Goal: Information Seeking & Learning: Learn about a topic

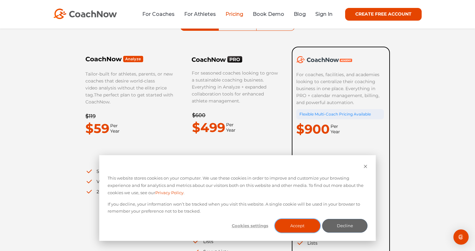
click at [301, 227] on button "Accept" at bounding box center [296, 226] width 45 height 14
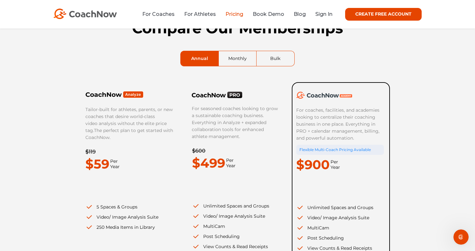
scroll to position [27, 0]
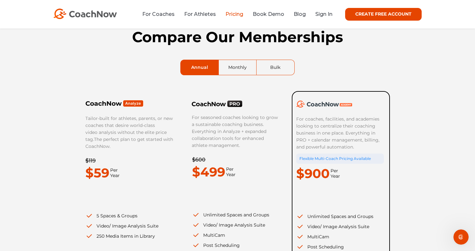
click at [238, 70] on link "Monthly" at bounding box center [237, 67] width 37 height 15
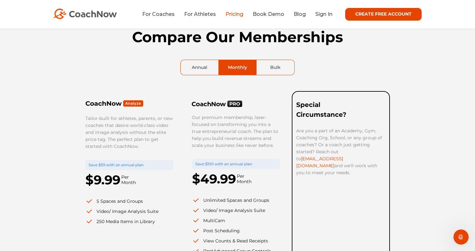
click at [275, 66] on link "Bulk" at bounding box center [275, 67] width 38 height 15
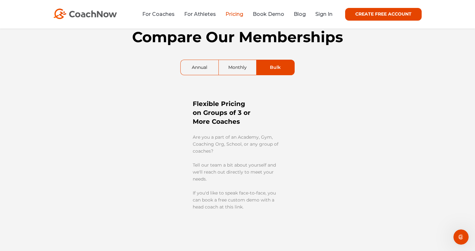
click at [238, 67] on link "Monthly" at bounding box center [237, 67] width 37 height 15
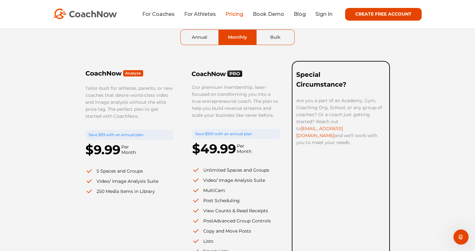
scroll to position [7, 0]
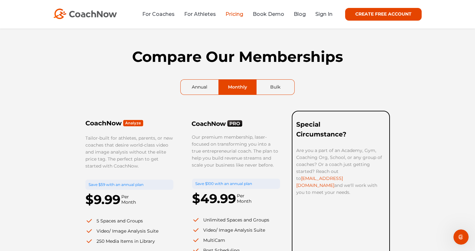
click at [373, 10] on link "CREATE FREE ACCOUNT" at bounding box center [383, 14] width 76 height 13
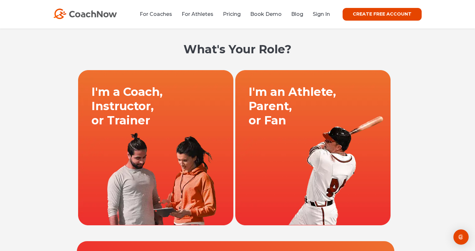
click at [166, 131] on link at bounding box center [155, 147] width 157 height 155
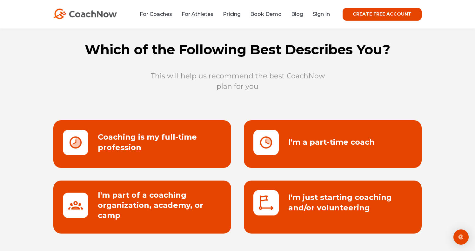
click at [305, 199] on link at bounding box center [333, 206] width 178 height 53
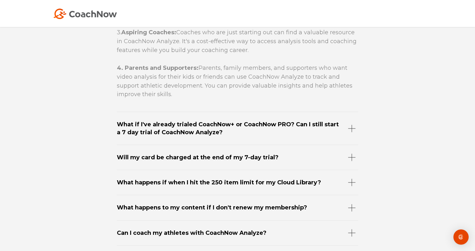
scroll to position [3093, 0]
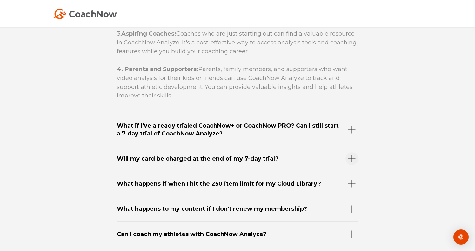
click at [217, 159] on div "Will my card be charged at the end of my 7-day trial?" at bounding box center [237, 158] width 241 height 25
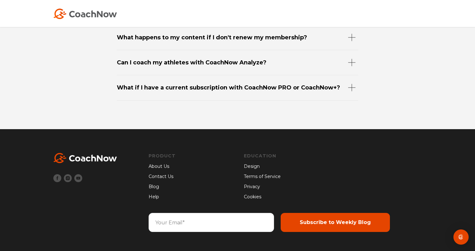
scroll to position [3089, 0]
click at [156, 186] on link "Blog" at bounding box center [161, 186] width 27 height 7
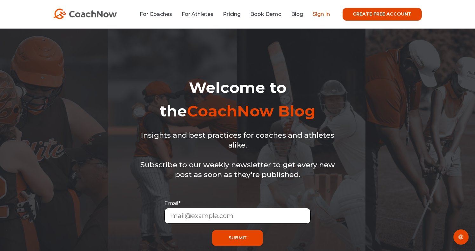
click at [321, 14] on link "Sign In" at bounding box center [320, 14] width 17 height 6
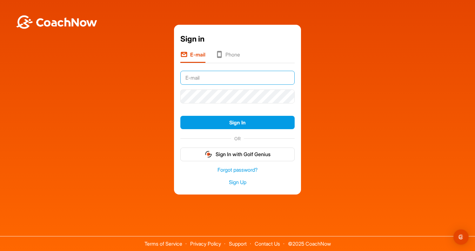
type input "[EMAIL_ADDRESS][DOMAIN_NAME]"
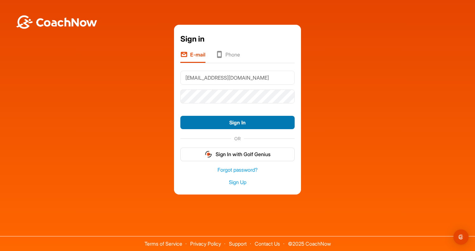
click at [242, 121] on button "Sign In" at bounding box center [237, 123] width 114 height 14
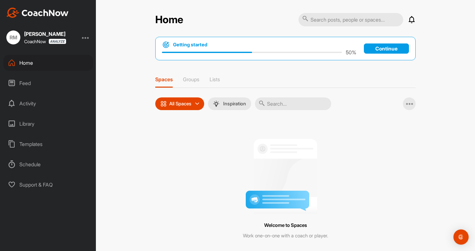
click at [43, 87] on div "Feed" at bounding box center [47, 83] width 89 height 16
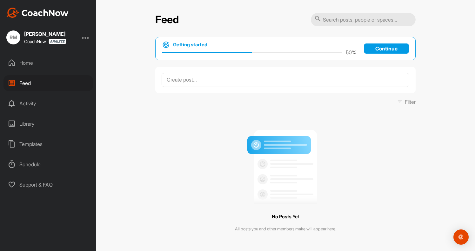
click at [36, 103] on div "Activity" at bounding box center [47, 103] width 89 height 16
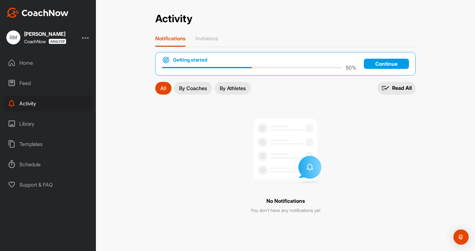
click at [36, 121] on div "Library" at bounding box center [47, 124] width 89 height 16
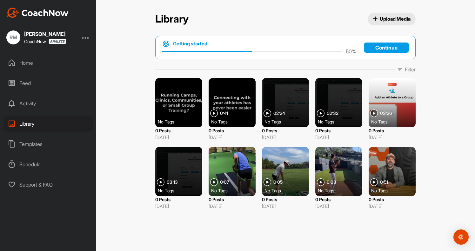
click at [36, 138] on div "Templates" at bounding box center [47, 144] width 89 height 16
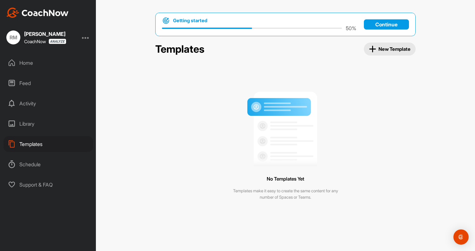
click at [36, 164] on div "Schedule" at bounding box center [47, 164] width 89 height 16
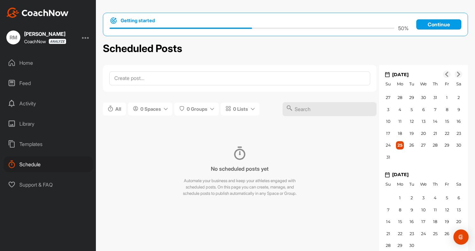
click at [37, 185] on div "Support & FAQ" at bounding box center [47, 185] width 89 height 16
click at [442, 23] on p "Continue" at bounding box center [438, 24] width 45 height 10
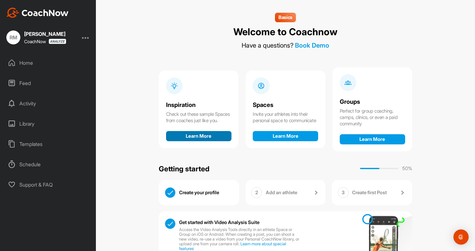
click at [202, 138] on button "Learn More" at bounding box center [198, 136] width 65 height 10
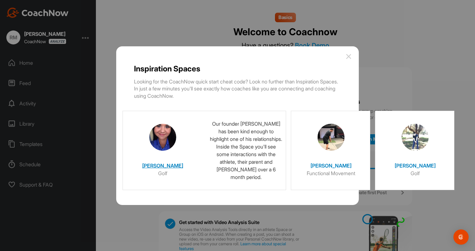
click at [159, 136] on img at bounding box center [162, 137] width 27 height 27
click at [161, 165] on h4 "Christina" at bounding box center [162, 164] width 63 height 11
click at [163, 133] on img at bounding box center [162, 137] width 27 height 27
click at [164, 141] on img at bounding box center [162, 137] width 27 height 27
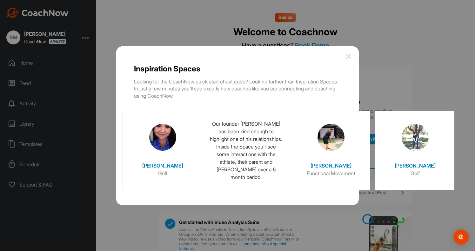
click at [164, 141] on img at bounding box center [162, 137] width 27 height 27
click at [161, 165] on h4 "Christina" at bounding box center [162, 164] width 63 height 11
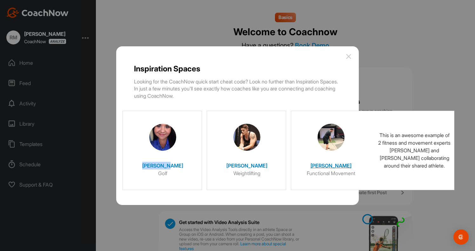
click at [338, 147] on img at bounding box center [330, 137] width 27 height 27
click at [332, 145] on img at bounding box center [330, 137] width 27 height 27
click at [332, 162] on h4 "Jorge" at bounding box center [330, 164] width 63 height 11
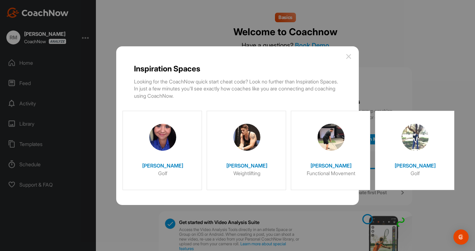
click at [348, 56] on img at bounding box center [348, 57] width 8 height 8
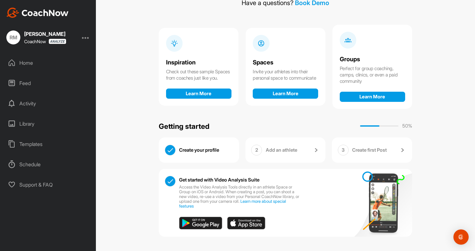
scroll to position [42, 0]
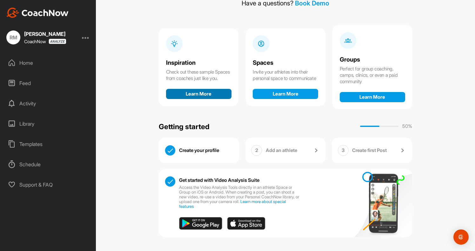
click at [204, 97] on button "Learn More" at bounding box center [198, 94] width 65 height 10
click at [26, 122] on div "Library" at bounding box center [47, 124] width 89 height 16
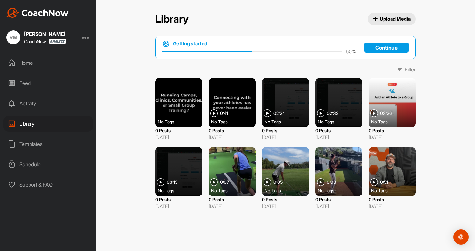
click at [285, 162] on div at bounding box center [285, 171] width 47 height 49
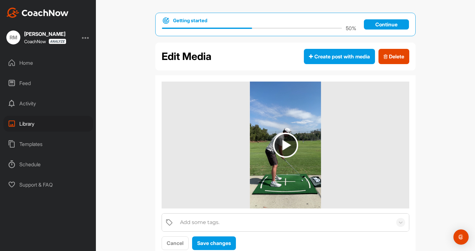
click at [284, 144] on img at bounding box center [285, 145] width 25 height 25
click at [38, 144] on div "Templates" at bounding box center [47, 144] width 89 height 16
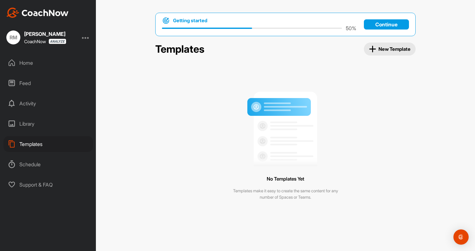
click at [59, 102] on div "Activity" at bounding box center [47, 103] width 89 height 16
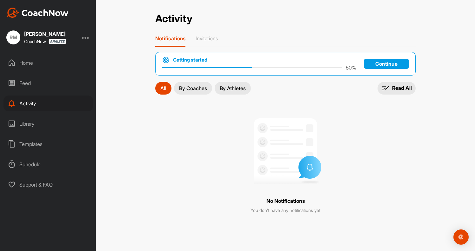
click at [383, 65] on p "Continue" at bounding box center [386, 64] width 45 height 10
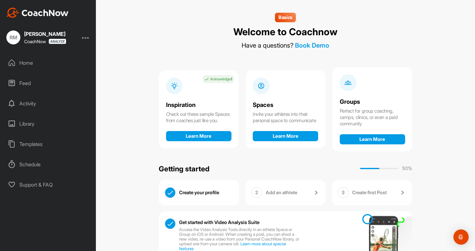
click at [195, 118] on div "Check out these sample Spaces from coaches just like you." at bounding box center [198, 117] width 65 height 13
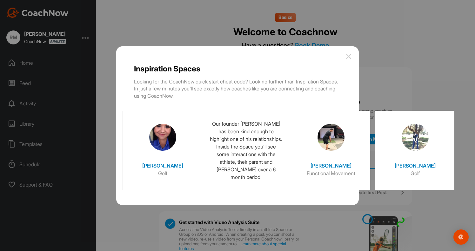
click at [167, 166] on h4 "Christina" at bounding box center [162, 164] width 63 height 11
click at [167, 144] on img at bounding box center [162, 137] width 27 height 27
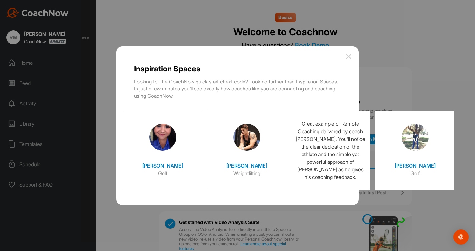
click at [233, 145] on div at bounding box center [246, 135] width 63 height 32
click at [259, 136] on img at bounding box center [246, 137] width 27 height 27
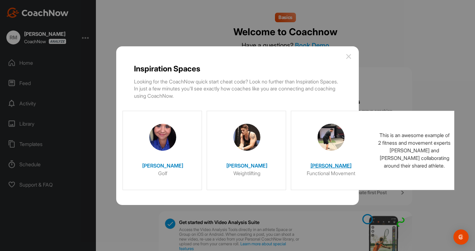
click at [297, 164] on span "Jorge Functional Movement" at bounding box center [330, 150] width 79 height 79
click at [323, 174] on h6 "Functional Movement" at bounding box center [330, 173] width 63 height 8
click at [335, 164] on h4 "Jorge" at bounding box center [330, 164] width 63 height 11
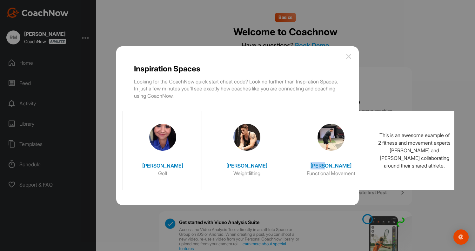
click at [335, 164] on h4 "Jorge" at bounding box center [330, 164] width 63 height 11
click at [335, 164] on h4 "[PERSON_NAME]" at bounding box center [330, 164] width 63 height 11
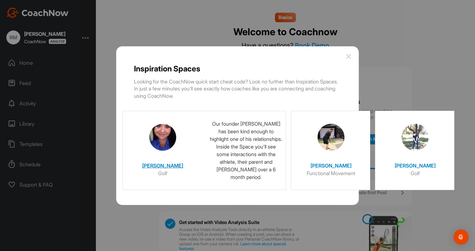
click at [166, 151] on div "Christina Golf" at bounding box center [162, 164] width 63 height 26
click at [159, 168] on h4 "[PERSON_NAME]" at bounding box center [162, 164] width 63 height 11
click at [162, 172] on h6 "Golf" at bounding box center [162, 173] width 63 height 8
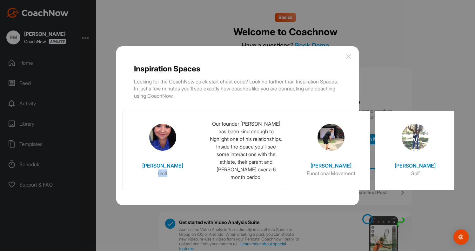
click at [162, 172] on h6 "Golf" at bounding box center [162, 173] width 63 height 8
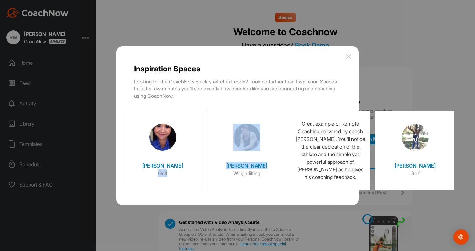
drag, startPoint x: 162, startPoint y: 172, endPoint x: 226, endPoint y: 166, distance: 64.3
click at [226, 166] on div "Christina Golf Our founder Spencer Dennis has been kind enough to highlight one…" at bounding box center [288, 153] width 332 height 84
click at [237, 141] on img at bounding box center [246, 137] width 27 height 27
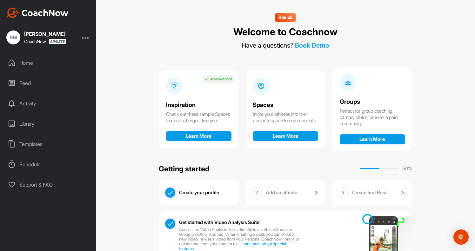
click at [302, 103] on div "Spaces" at bounding box center [285, 105] width 65 height 7
click at [361, 96] on div "Groups Perfect for group coaching, camps, clinics, or even a paid community Lea…" at bounding box center [372, 109] width 80 height 84
click at [197, 136] on button "Learn More" at bounding box center [198, 136] width 65 height 10
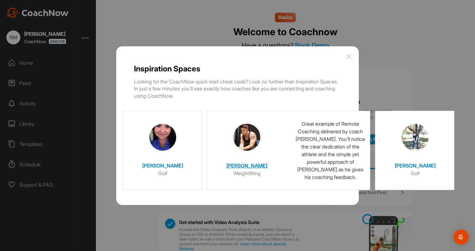
click at [248, 130] on img at bounding box center [246, 137] width 27 height 27
click at [245, 119] on div at bounding box center [246, 135] width 63 height 32
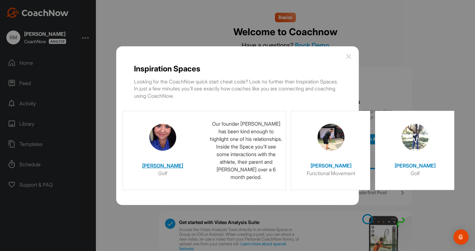
click at [169, 139] on img at bounding box center [162, 137] width 27 height 27
click at [164, 166] on h4 "[PERSON_NAME]" at bounding box center [162, 164] width 63 height 11
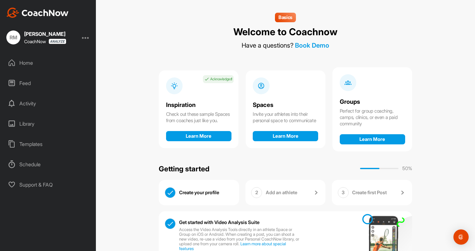
click at [37, 102] on div "Activity" at bounding box center [47, 103] width 89 height 16
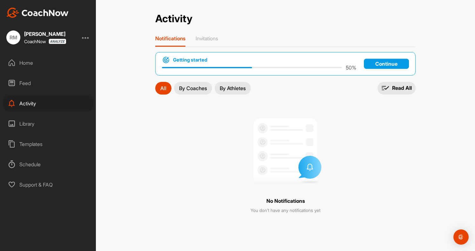
click at [190, 89] on p "By Coaches" at bounding box center [193, 88] width 28 height 5
click at [387, 62] on p "Continue" at bounding box center [386, 64] width 45 height 10
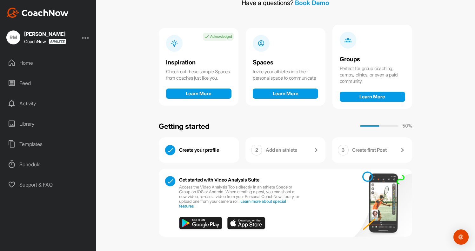
scroll to position [42, 0]
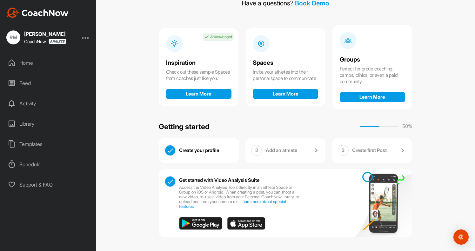
click at [285, 153] on p "Add an athlete" at bounding box center [281, 150] width 31 height 6
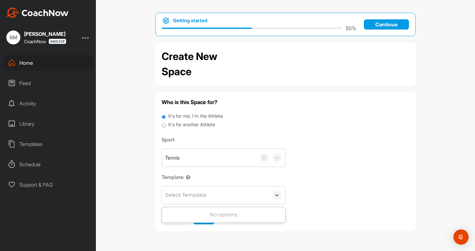
click at [235, 192] on div "Select Template" at bounding box center [215, 195] width 107 height 18
click at [276, 198] on icon at bounding box center [276, 195] width 6 height 6
click at [203, 216] on span "Next" at bounding box center [203, 217] width 11 height 6
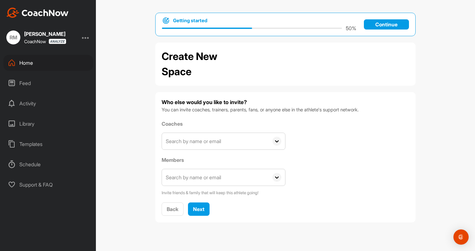
click at [54, 82] on div "Feed" at bounding box center [47, 83] width 89 height 16
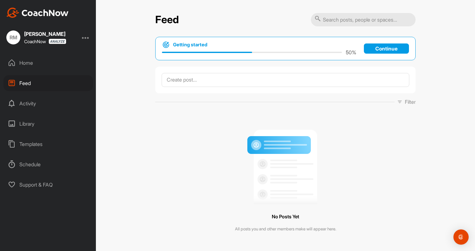
click at [47, 102] on div "Activity" at bounding box center [47, 103] width 89 height 16
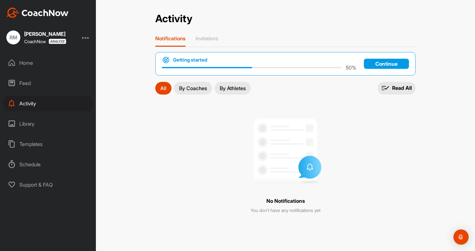
click at [36, 125] on div "Library" at bounding box center [47, 124] width 89 height 16
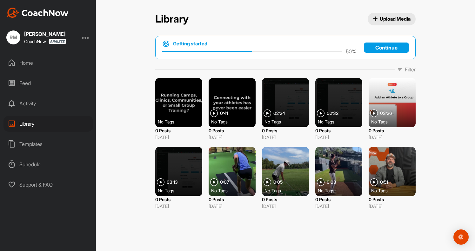
click at [406, 67] on p "Filter" at bounding box center [409, 70] width 11 height 8
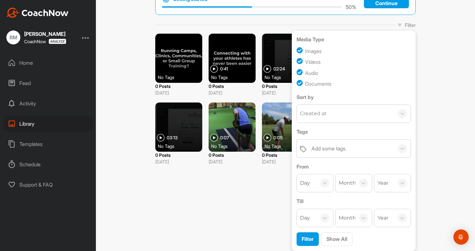
click at [229, 194] on div "Library Upload Media Getting started 50 % Continue Filter Media Type Images Vid…" at bounding box center [285, 125] width 379 height 251
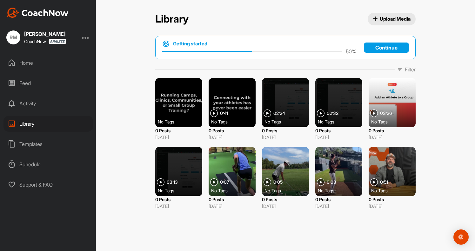
click at [337, 90] on div at bounding box center [338, 102] width 47 height 49
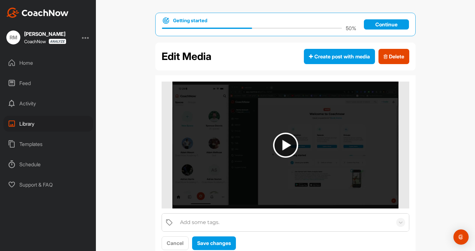
click at [285, 142] on img at bounding box center [285, 145] width 25 height 25
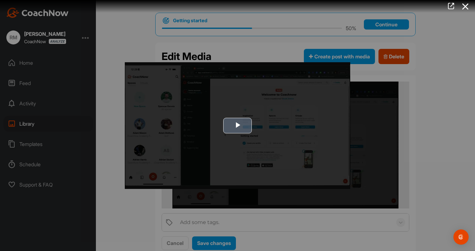
click at [237, 126] on span "Video Player" at bounding box center [237, 126] width 0 height 0
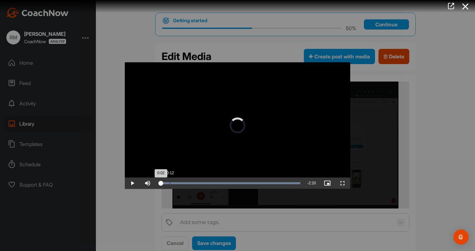
click at [170, 182] on div "Loaded : 100.00% 0:12 0:02" at bounding box center [229, 182] width 148 height 11
click at [190, 181] on div "Loaded : 100.00% 0:34 0:34" at bounding box center [229, 182] width 148 height 11
click at [201, 181] on div "Loaded : 100.00% 0:45 0:45" at bounding box center [229, 182] width 148 height 11
click at [216, 181] on div "Loaded : 100.00% 1:01 0:45" at bounding box center [229, 182] width 148 height 11
click at [236, 180] on div "Loaded : 100.00% 1:23 1:01" at bounding box center [229, 182] width 148 height 11
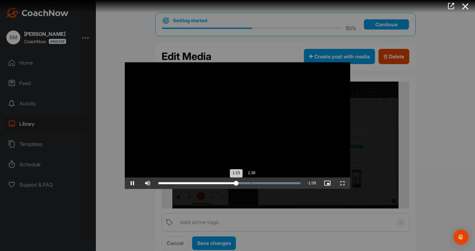
click at [255, 178] on div "Loaded : 100.00% 1:39 1:23" at bounding box center [229, 182] width 148 height 11
click at [269, 178] on div "Loaded : 100.00% 1:59 1:59" at bounding box center [229, 182] width 148 height 11
click at [160, 183] on div "Loaded : 100.00% 0:02 2:06" at bounding box center [229, 183] width 142 height 2
click at [132, 183] on span "Video Player" at bounding box center [132, 183] width 15 height 0
click at [243, 181] on div "Loaded : 100.00% 1:31 1:31" at bounding box center [229, 182] width 148 height 11
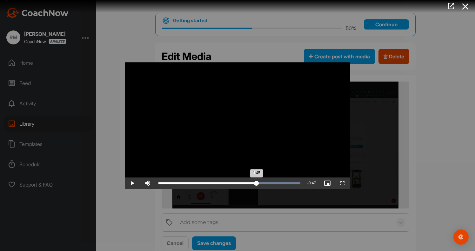
click at [256, 181] on div "Loaded : 100.00% 1:45 1:45" at bounding box center [229, 182] width 148 height 11
click at [269, 181] on div "Loaded : 100.00% 1:58 1:45" at bounding box center [229, 182] width 148 height 11
click at [278, 182] on div "Loaded : 100.00% 2:08 1:58" at bounding box center [229, 183] width 142 height 2
click at [284, 182] on div "Loaded : 100.00% 2:14 2:15" at bounding box center [229, 183] width 142 height 2
click at [294, 182] on div "Loaded : 100.00% 2:23 2:15" at bounding box center [229, 183] width 142 height 2
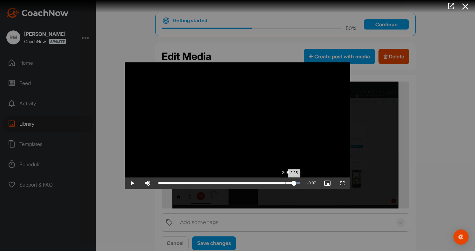
click at [285, 180] on div "Loaded : 100.00% 2:15 2:25" at bounding box center [229, 182] width 148 height 11
click at [278, 181] on div "Loaded : 100.00% 2:08 2:15" at bounding box center [229, 182] width 148 height 11
click at [289, 181] on div "Loaded : 100.00% 2:20 2:08" at bounding box center [229, 182] width 148 height 11
click at [293, 181] on div "Loaded : 100.00% 2:24 2:24" at bounding box center [229, 182] width 148 height 11
click at [293, 182] on div "2:24" at bounding box center [225, 183] width 135 height 2
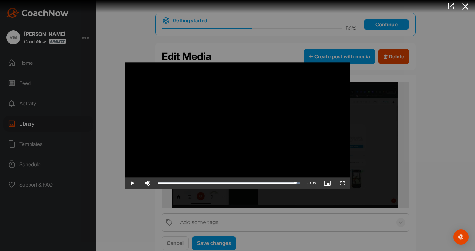
drag, startPoint x: 293, startPoint y: 181, endPoint x: 305, endPoint y: 185, distance: 12.1
click at [305, 185] on div "Play Skip Backward Skip Forward Mute 88% Current Time 2:27 / Duration 2:32 Load…" at bounding box center [237, 182] width 225 height 11
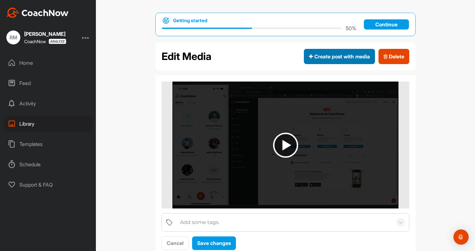
click at [337, 55] on span "Create post with media" at bounding box center [339, 57] width 61 height 8
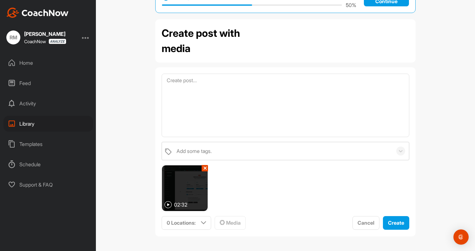
scroll to position [23, 0]
click at [206, 169] on button "✕" at bounding box center [204, 168] width 6 height 6
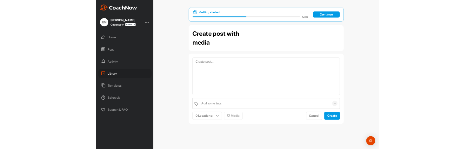
scroll to position [0, 0]
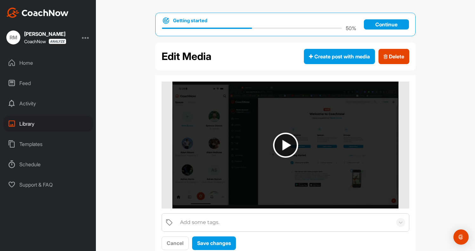
click at [284, 145] on img at bounding box center [285, 145] width 25 height 25
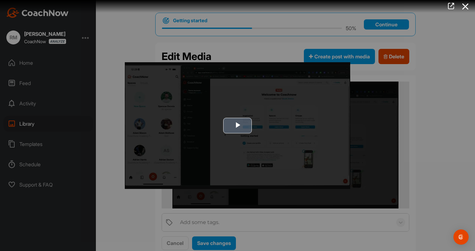
click at [237, 126] on span "Video Player" at bounding box center [237, 126] width 0 height 0
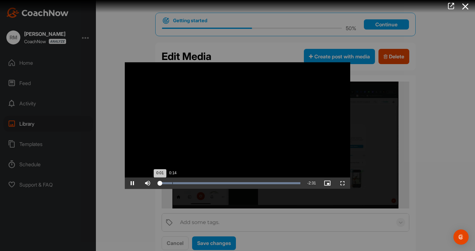
click at [172, 181] on div "Loaded : 100.00% 0:14 0:01" at bounding box center [229, 182] width 148 height 11
click at [183, 180] on div "Loaded : 100.00% 0:25 0:15" at bounding box center [229, 182] width 148 height 11
click at [328, 183] on span "Video Player" at bounding box center [326, 183] width 15 height 0
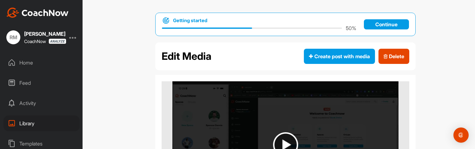
click at [285, 144] on img at bounding box center [285, 145] width 25 height 25
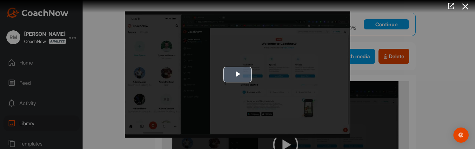
click at [237, 75] on span "Video Player" at bounding box center [237, 75] width 0 height 0
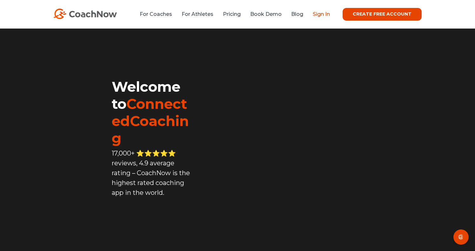
click at [321, 15] on link "Sign In" at bounding box center [320, 14] width 17 height 6
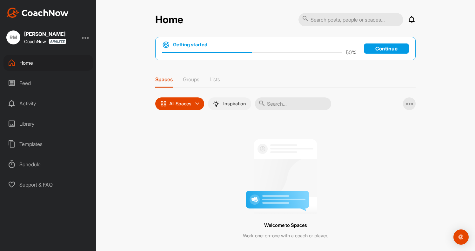
click at [239, 105] on p "Inspiration" at bounding box center [234, 103] width 23 height 5
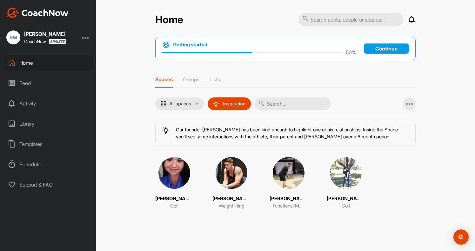
click at [173, 175] on img at bounding box center [174, 172] width 33 height 33
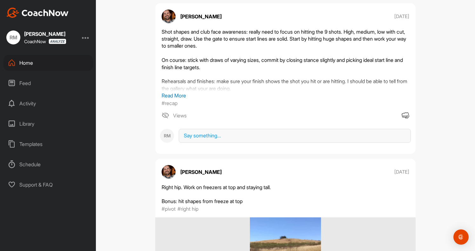
scroll to position [149, 0]
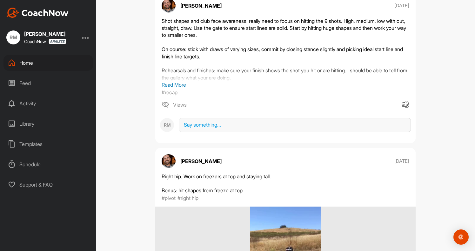
click at [180, 104] on span "Views" at bounding box center [180, 105] width 14 height 8
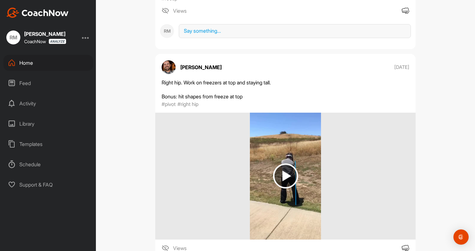
scroll to position [247, 0]
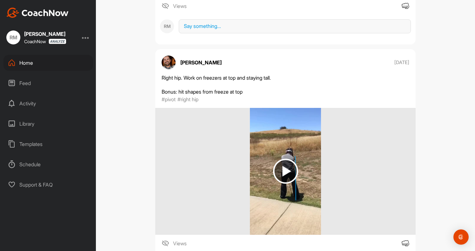
click at [288, 168] on img at bounding box center [285, 171] width 25 height 25
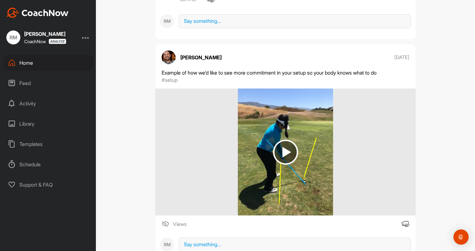
scroll to position [612, 0]
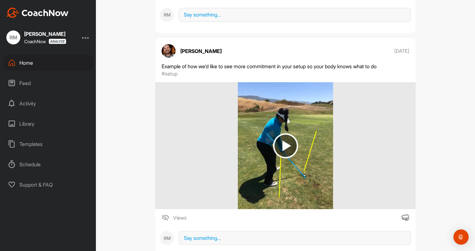
click at [285, 147] on img at bounding box center [285, 145] width 25 height 25
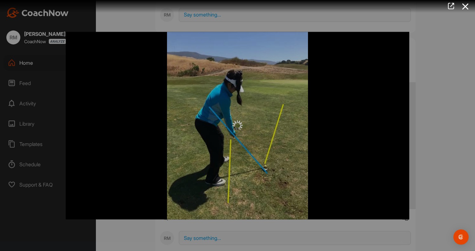
scroll to position [0, 0]
click at [225, 124] on div at bounding box center [237, 126] width 343 height 10
click at [343, 163] on div at bounding box center [237, 125] width 343 height 187
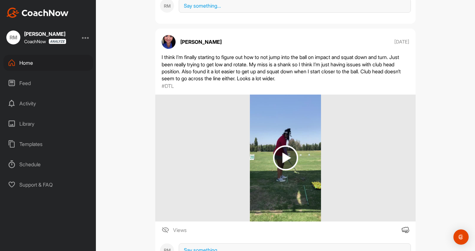
scroll to position [848, 0]
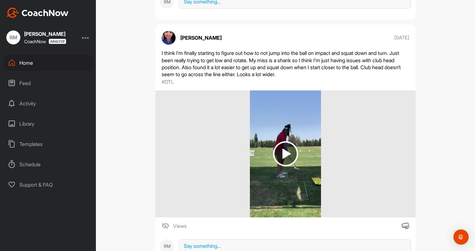
click at [288, 150] on img at bounding box center [285, 153] width 25 height 25
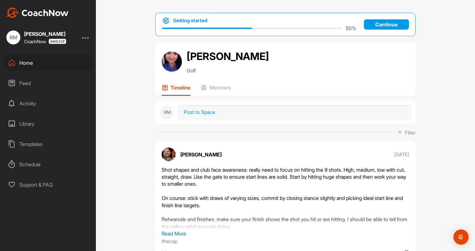
scroll to position [0, 0]
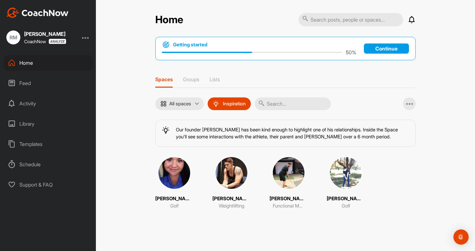
click at [276, 177] on img at bounding box center [288, 172] width 33 height 33
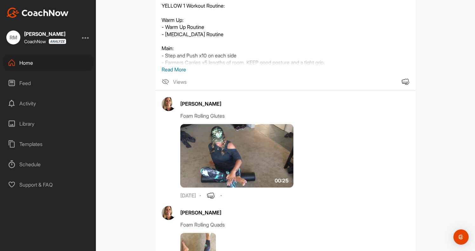
scroll to position [502, 0]
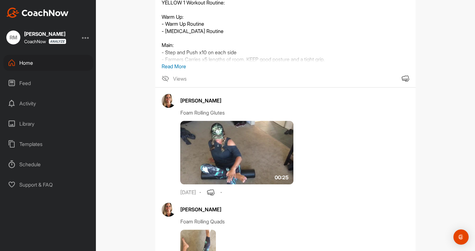
click at [220, 163] on img at bounding box center [236, 152] width 113 height 63
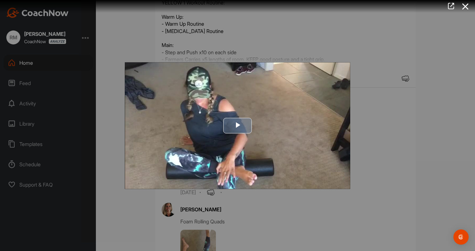
scroll to position [0, 0]
click at [237, 126] on span "Video Player" at bounding box center [237, 126] width 0 height 0
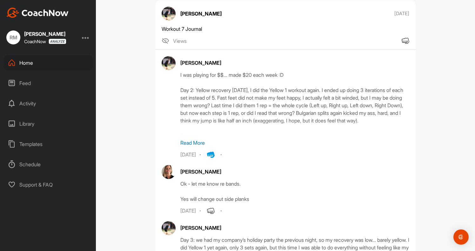
scroll to position [141, 0]
click at [194, 141] on p "Read More" at bounding box center [294, 143] width 229 height 8
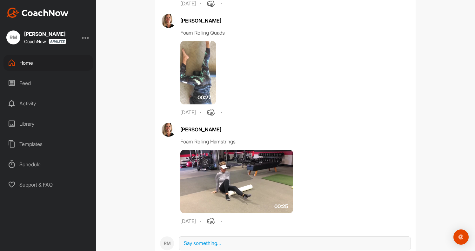
scroll to position [1531, 0]
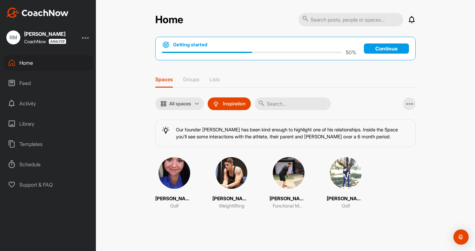
click at [332, 176] on img at bounding box center [345, 172] width 33 height 33
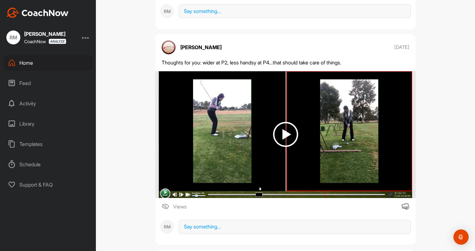
scroll to position [587, 0]
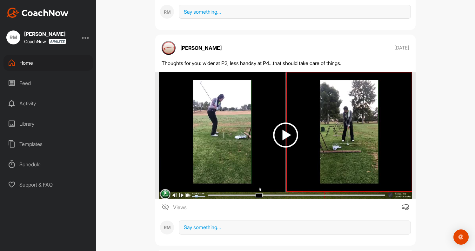
click at [289, 130] on img at bounding box center [285, 134] width 25 height 25
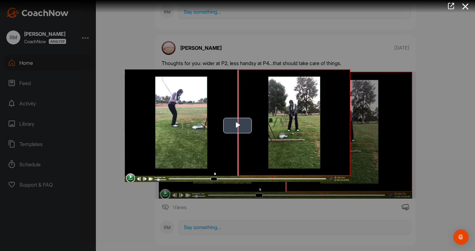
click at [237, 125] on span "Video Player" at bounding box center [237, 125] width 0 height 0
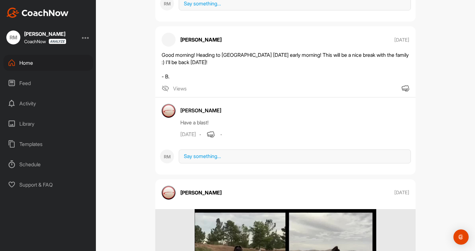
scroll to position [1862, 0]
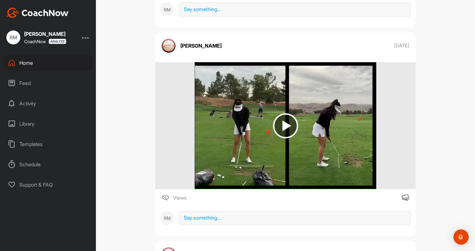
click at [287, 130] on img at bounding box center [285, 125] width 25 height 25
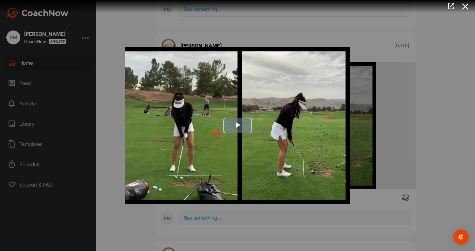
click at [237, 126] on span "Video Player" at bounding box center [237, 126] width 0 height 0
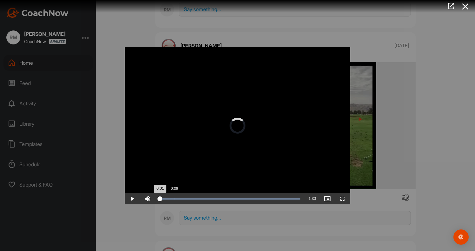
click at [174, 200] on div "Loaded : 100.00% 0:09 0:01" at bounding box center [229, 198] width 148 height 11
drag, startPoint x: 202, startPoint y: 199, endPoint x: 210, endPoint y: 199, distance: 7.3
click at [203, 199] on div "Loaded : 100.00% 0:28 0:28" at bounding box center [229, 199] width 142 height 2
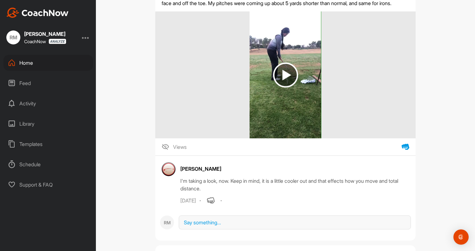
scroll to position [1072, 0]
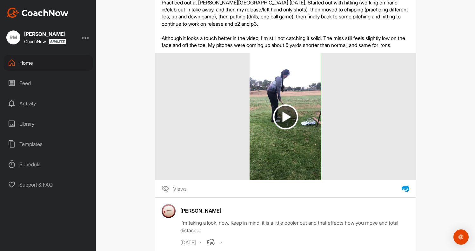
click at [37, 67] on div "Home" at bounding box center [47, 63] width 89 height 16
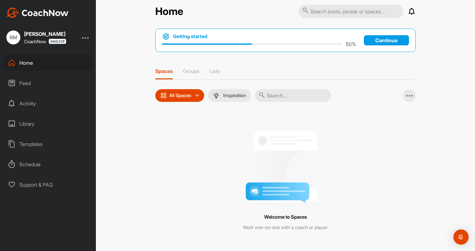
scroll to position [8, 0]
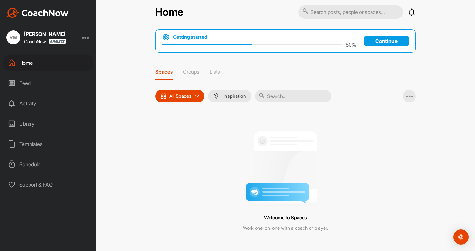
click at [199, 95] on icon at bounding box center [197, 96] width 4 height 4
click at [127, 154] on div "Home Notifications Invitations No Notifications View All Getting started 50 % C…" at bounding box center [285, 125] width 379 height 251
click at [34, 103] on div "Activity" at bounding box center [47, 103] width 89 height 16
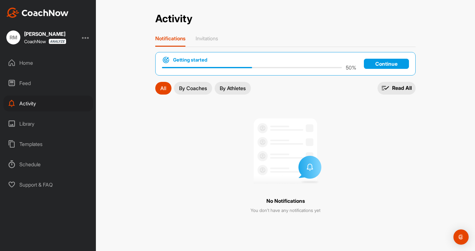
click at [31, 126] on div "Library" at bounding box center [47, 124] width 89 height 16
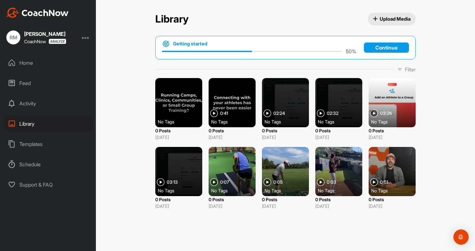
click at [31, 67] on div "Home" at bounding box center [47, 63] width 89 height 16
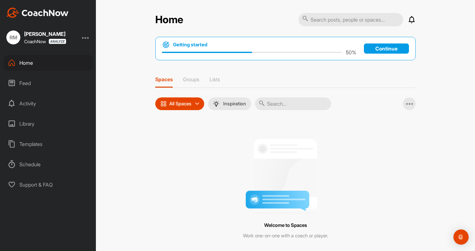
click at [79, 38] on div "RM [PERSON_NAME] CoachNow" at bounding box center [48, 37] width 96 height 14
click at [84, 39] on div at bounding box center [86, 38] width 8 height 8
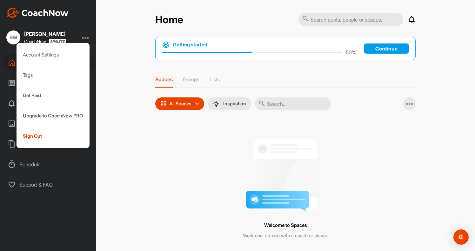
click at [104, 153] on div "Home Notifications Invitations No Notifications View All Getting started 50 % C…" at bounding box center [285, 125] width 379 height 251
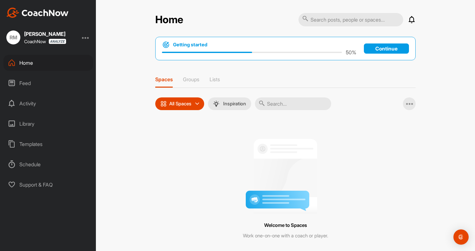
click at [43, 167] on div "Schedule" at bounding box center [47, 164] width 89 height 16
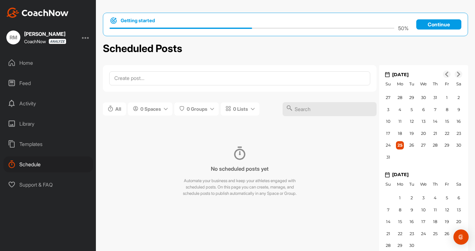
click at [49, 182] on div "Support & FAQ" at bounding box center [47, 185] width 89 height 16
